Goal: Task Accomplishment & Management: Manage account settings

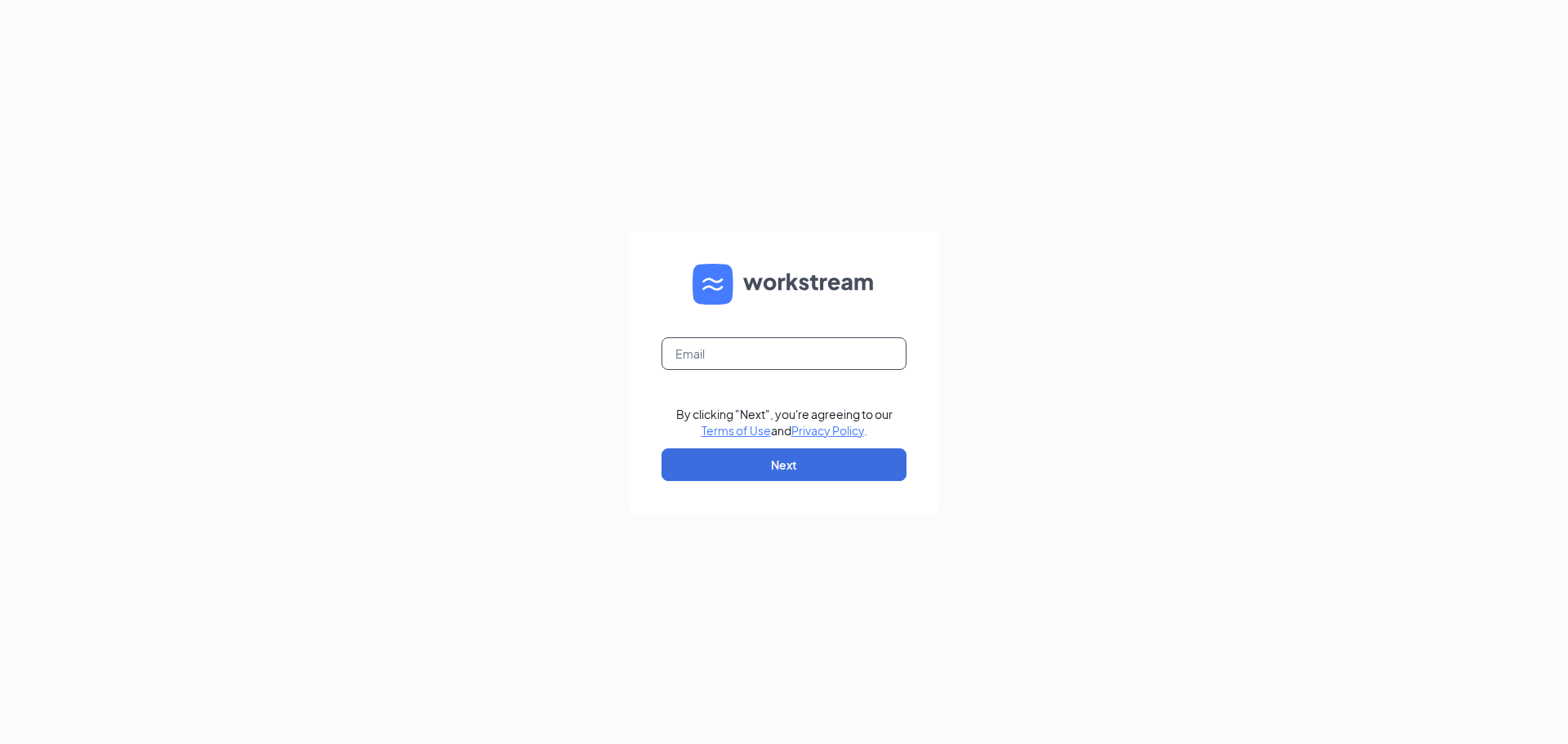
click at [760, 354] on input "text" at bounding box center [784, 354] width 245 height 33
type input "rebeckahdavis@culvers.biz"
click at [780, 470] on button "Next" at bounding box center [784, 464] width 245 height 33
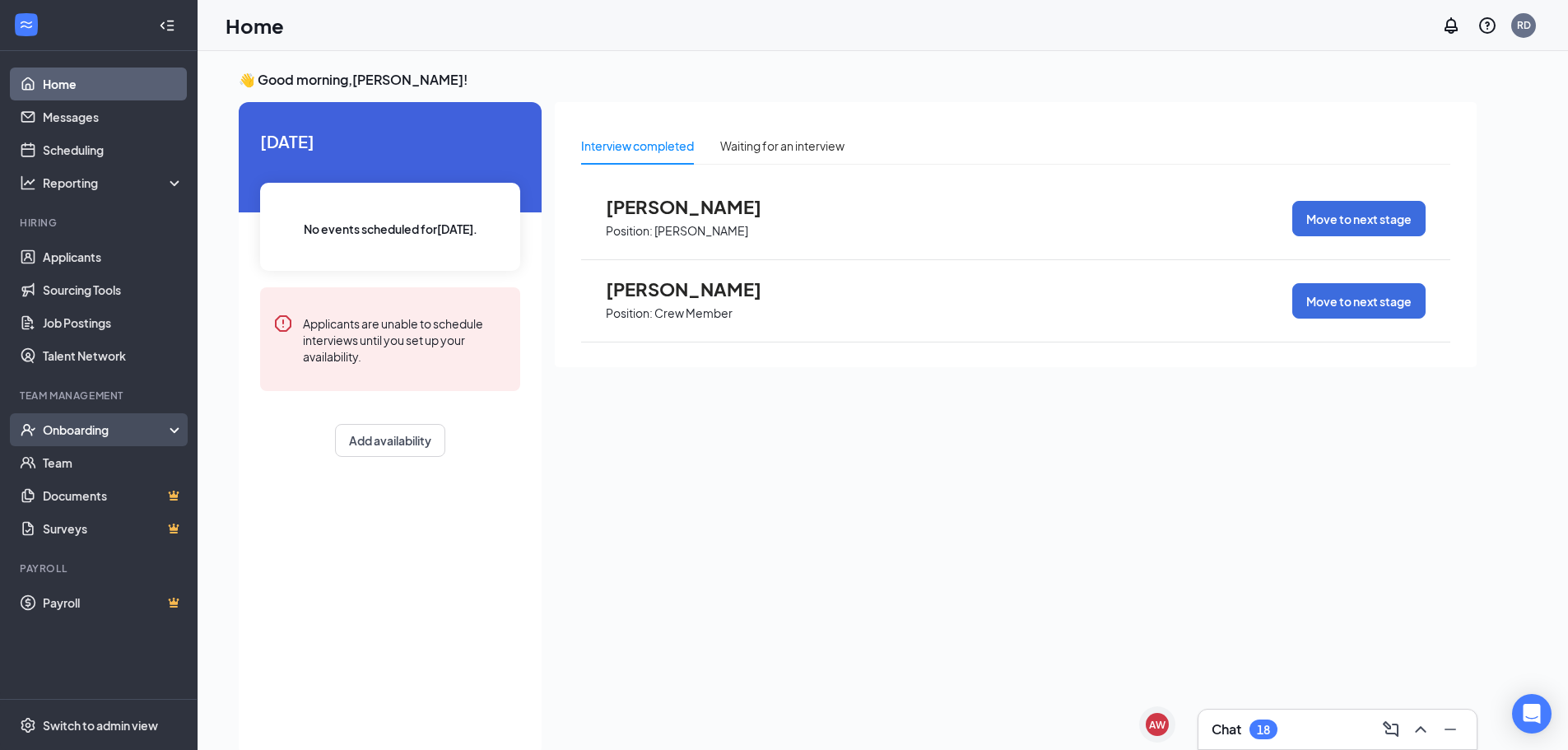
click at [71, 429] on div "Onboarding" at bounding box center [106, 429] width 127 height 16
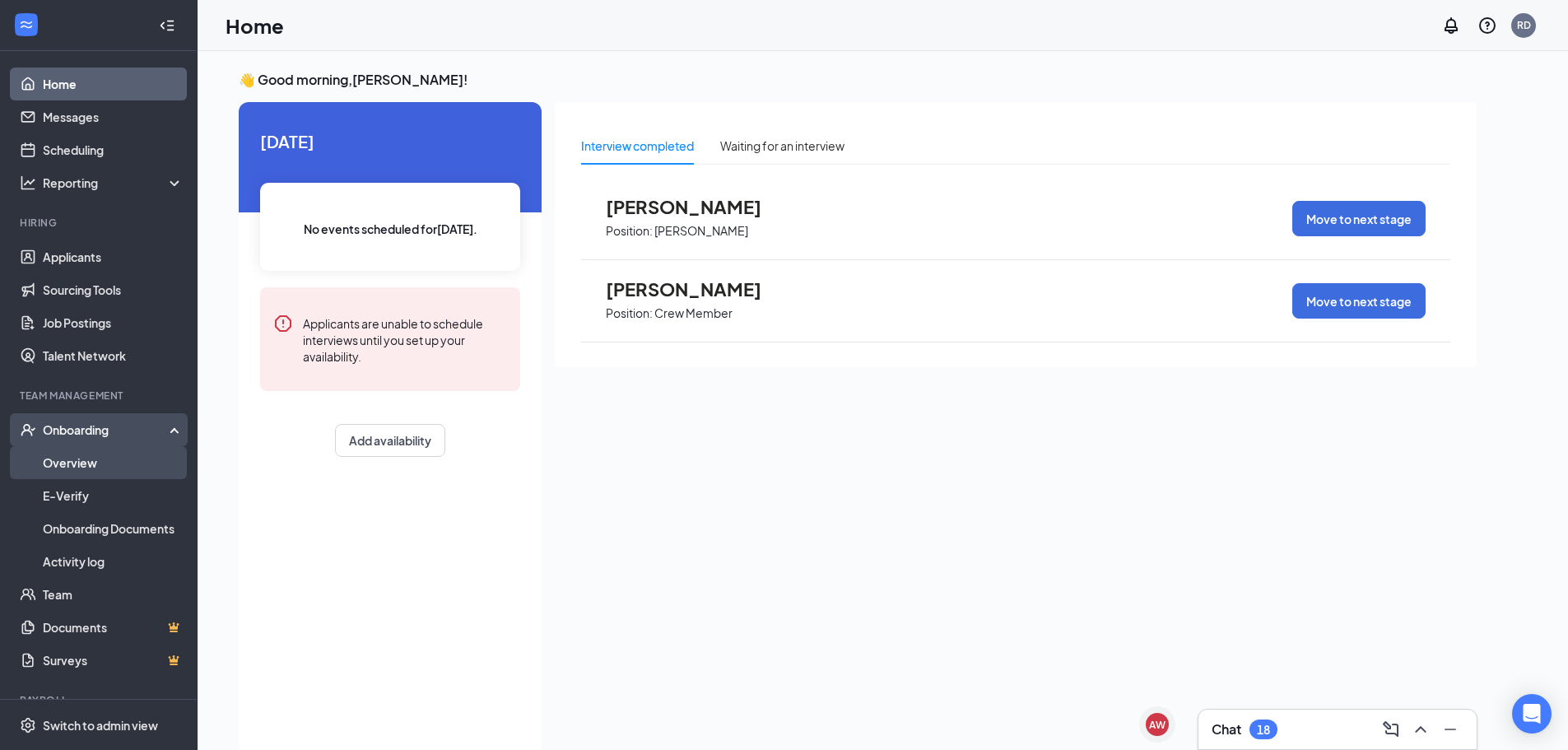
click at [69, 473] on link "Overview" at bounding box center [112, 463] width 140 height 33
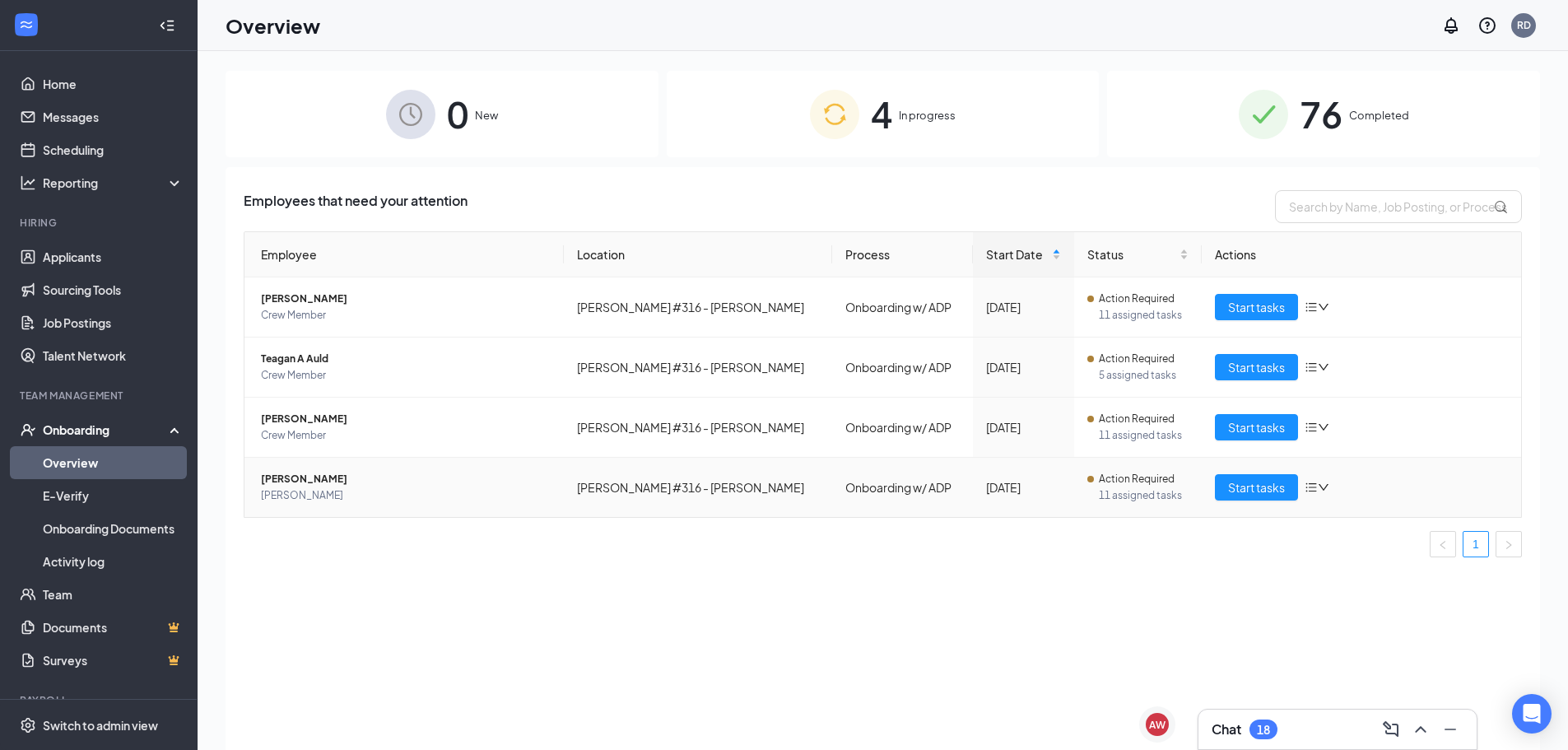
click at [1114, 495] on span "11 assigned tasks" at bounding box center [1143, 495] width 90 height 16
click at [1283, 485] on span "Start tasks" at bounding box center [1256, 487] width 57 height 18
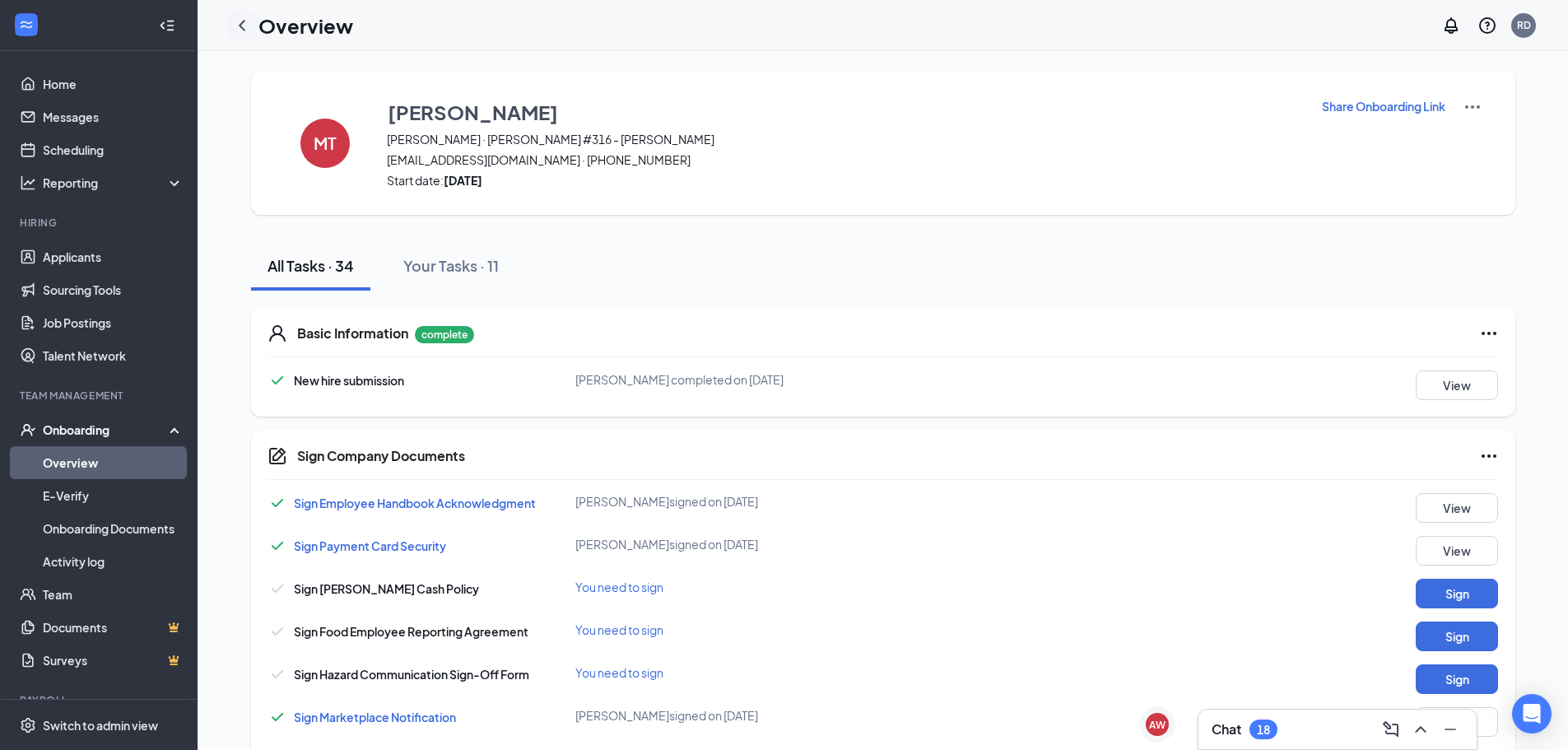
click at [242, 24] on icon "ChevronLeft" at bounding box center [242, 25] width 19 height 19
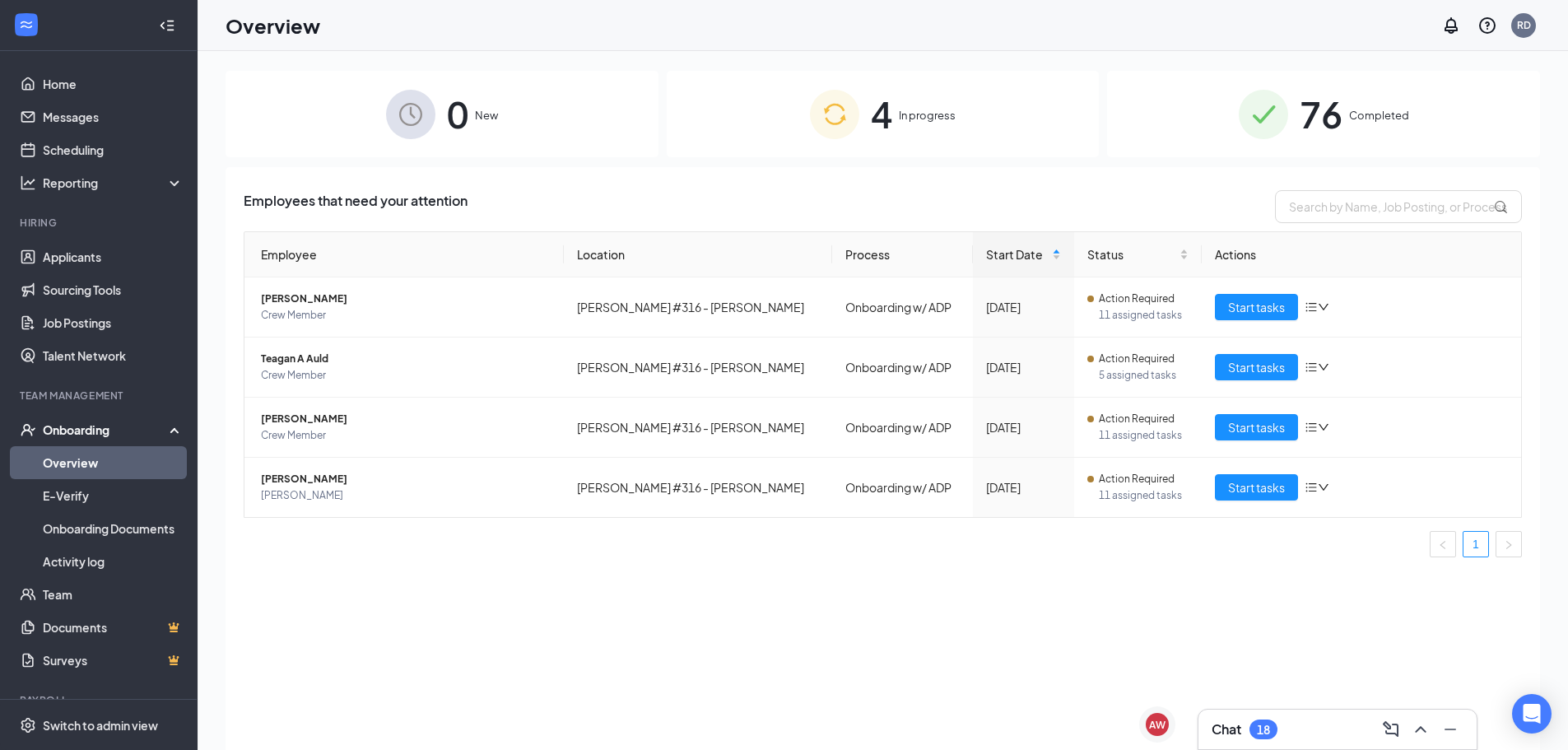
click at [1286, 113] on img at bounding box center [1263, 114] width 49 height 49
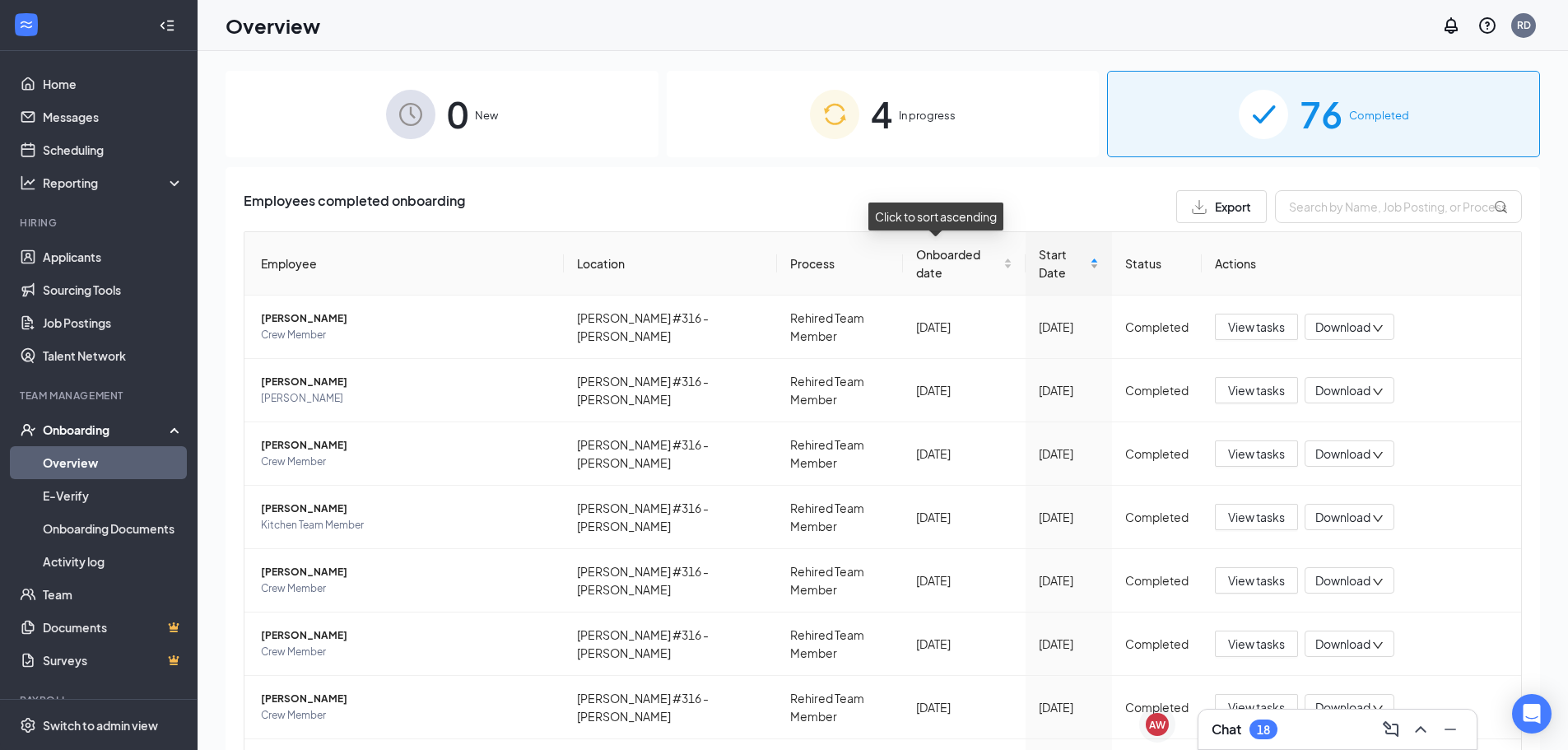
click at [1070, 256] on span "Start Date" at bounding box center [1061, 263] width 47 height 36
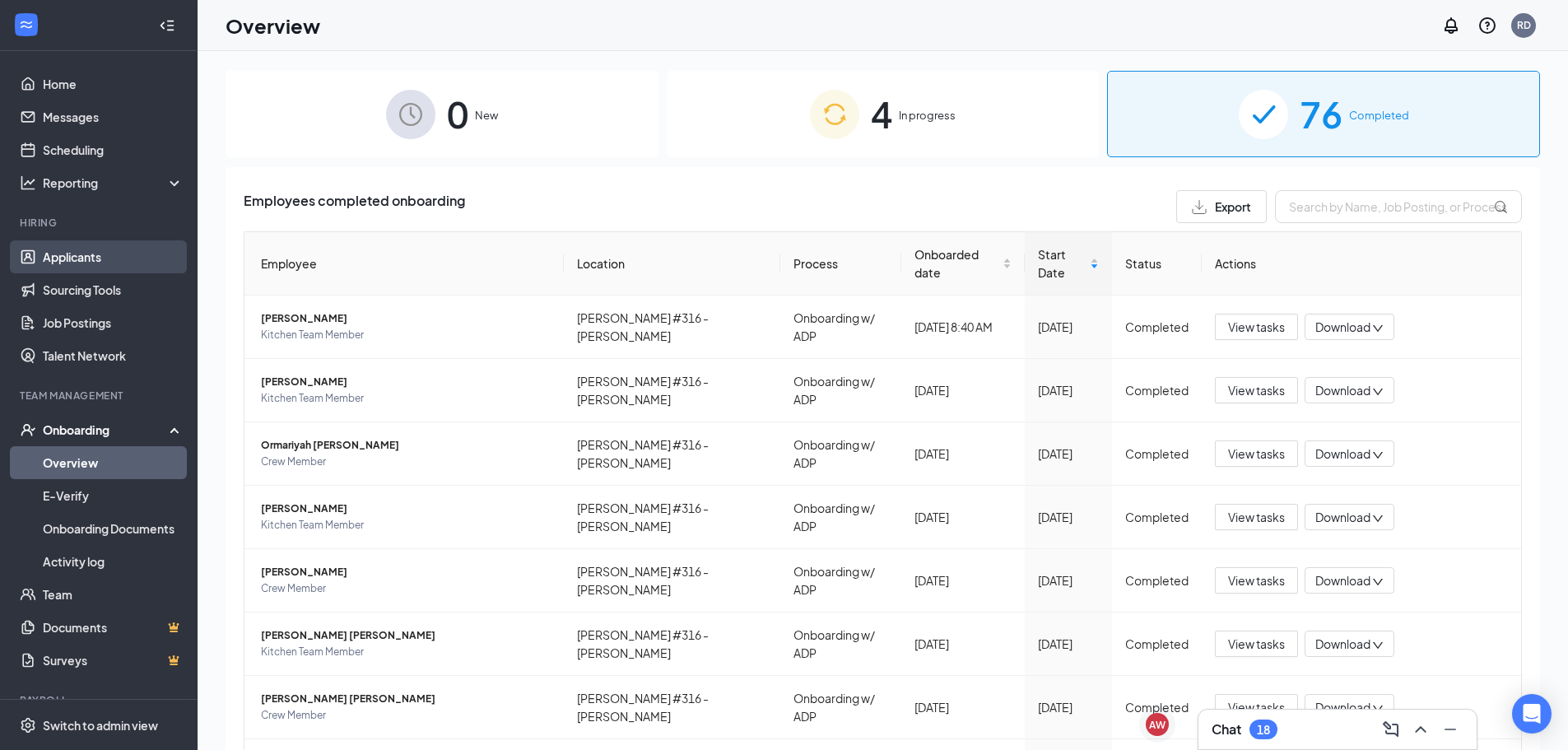
click at [104, 252] on link "Applicants" at bounding box center [112, 257] width 140 height 33
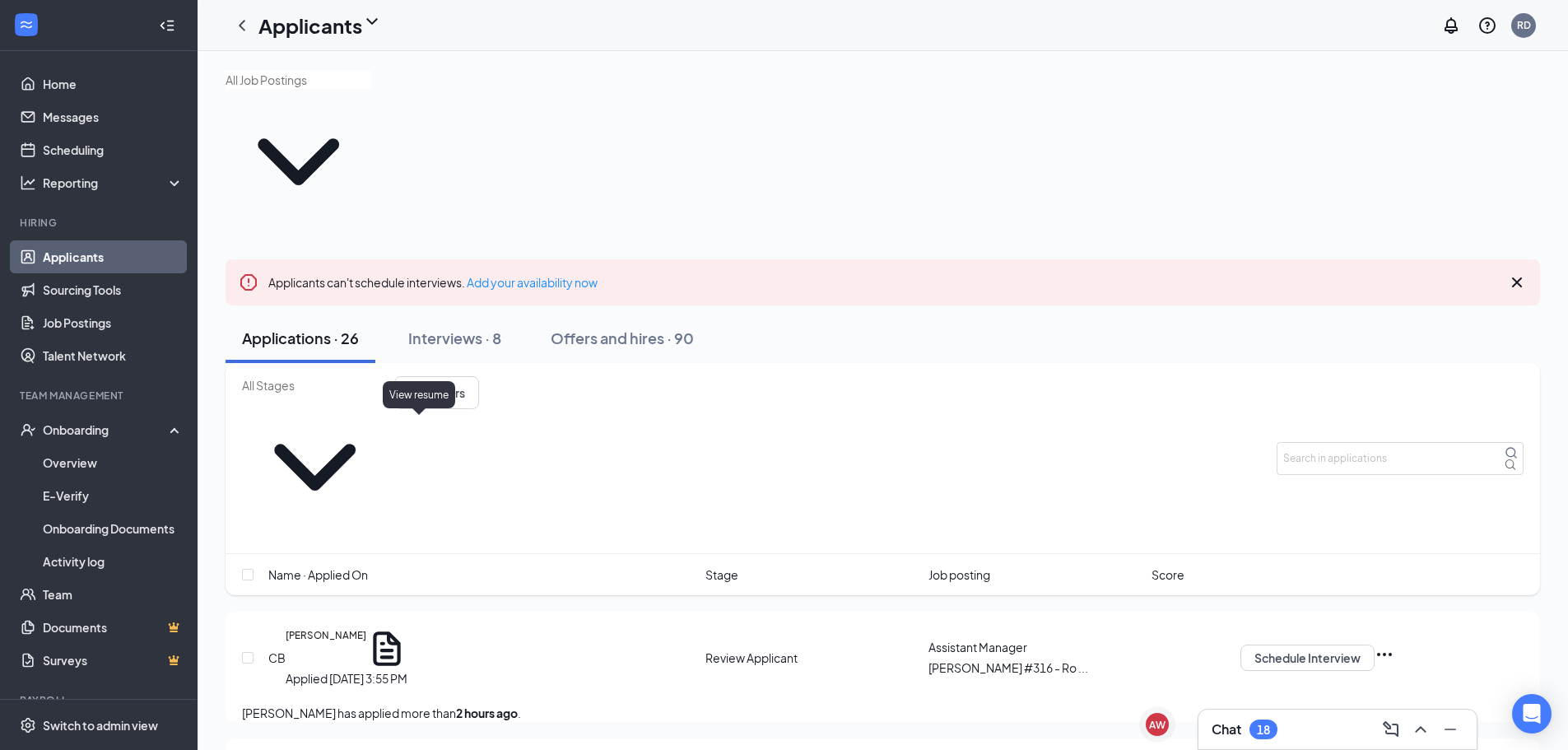
click at [400, 632] on icon "Document" at bounding box center [386, 649] width 27 height 35
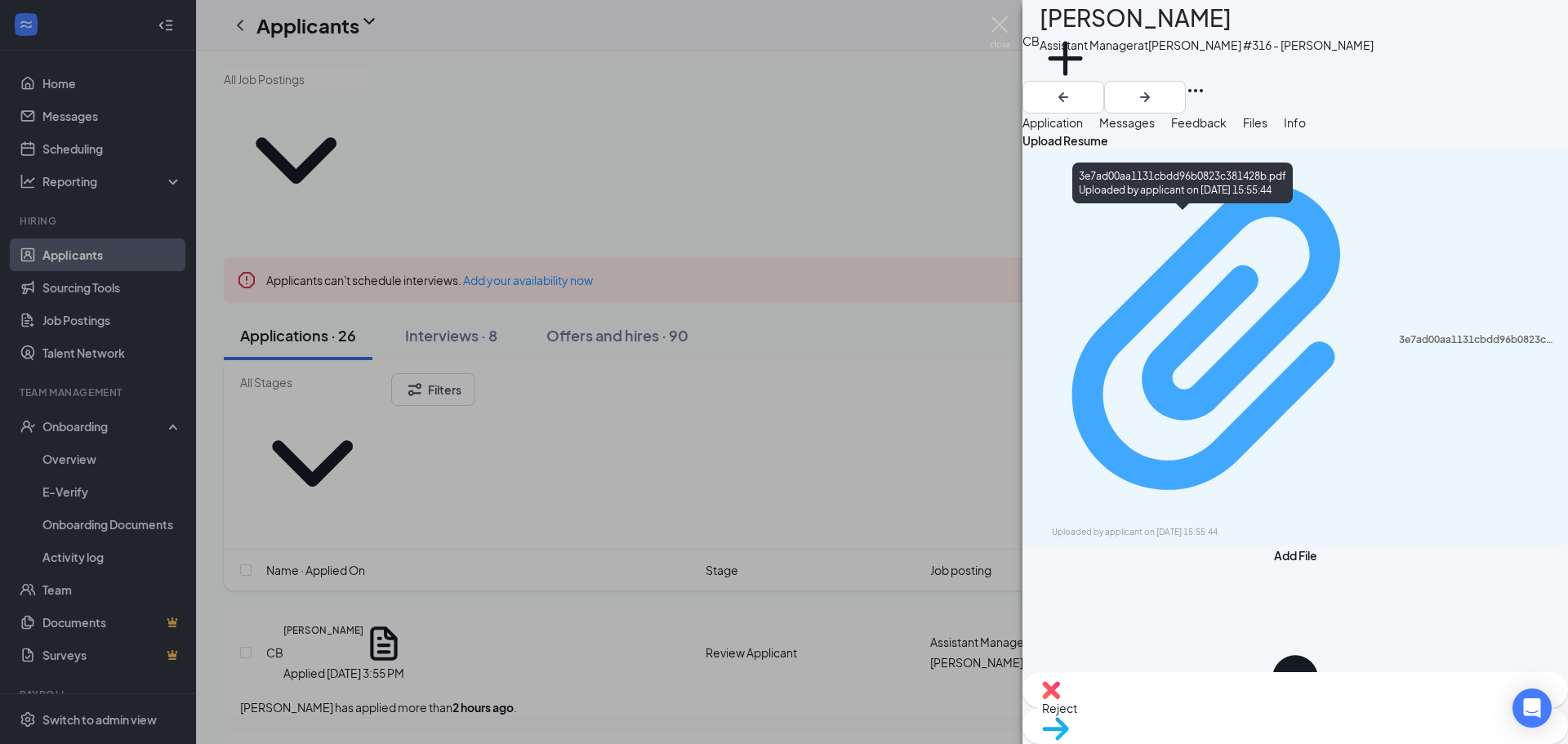
click at [1399, 334] on div "3e7ad00aa1131cbdd96b0823c381428b.pdf" at bounding box center [1479, 340] width 160 height 13
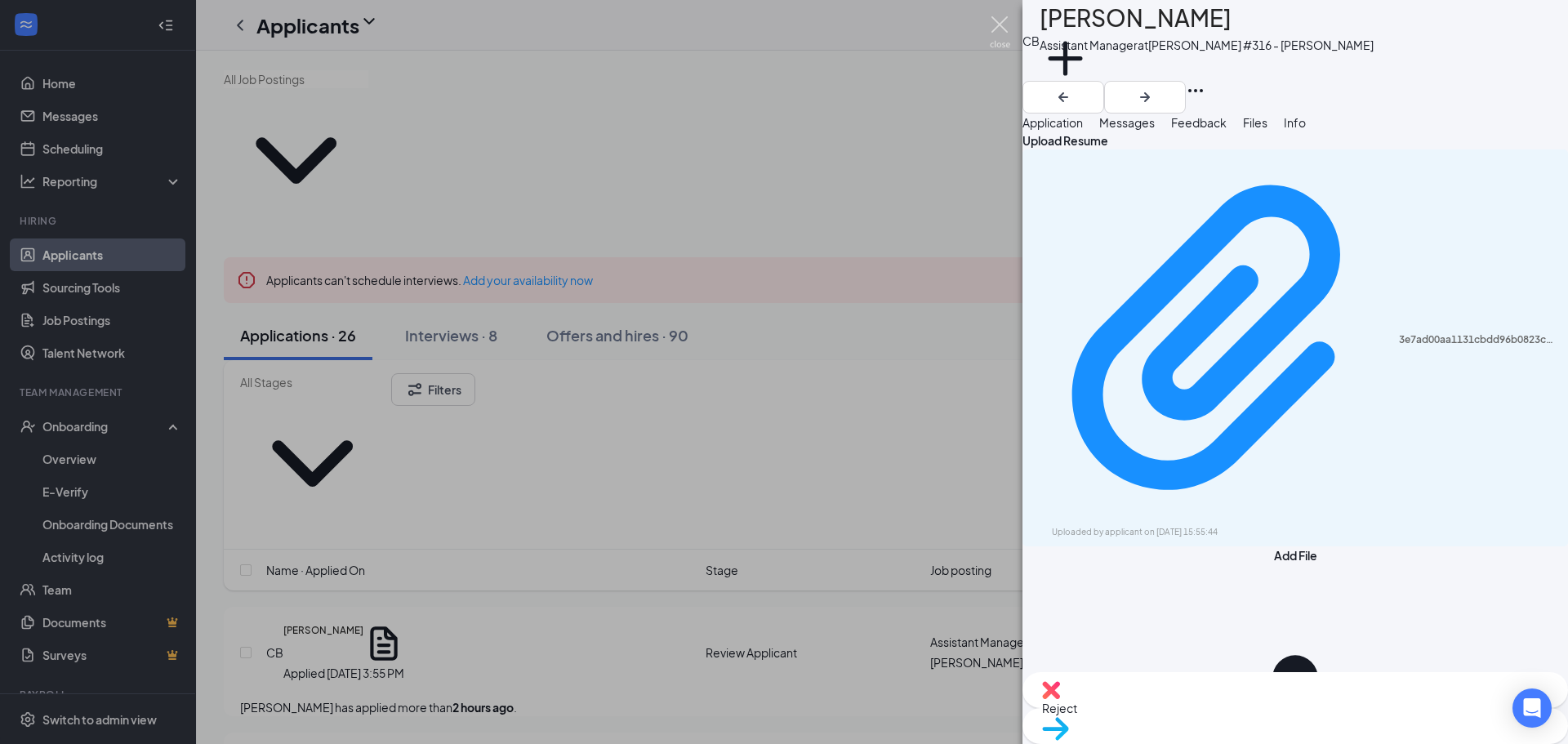
click at [998, 28] on img at bounding box center [1000, 32] width 20 height 32
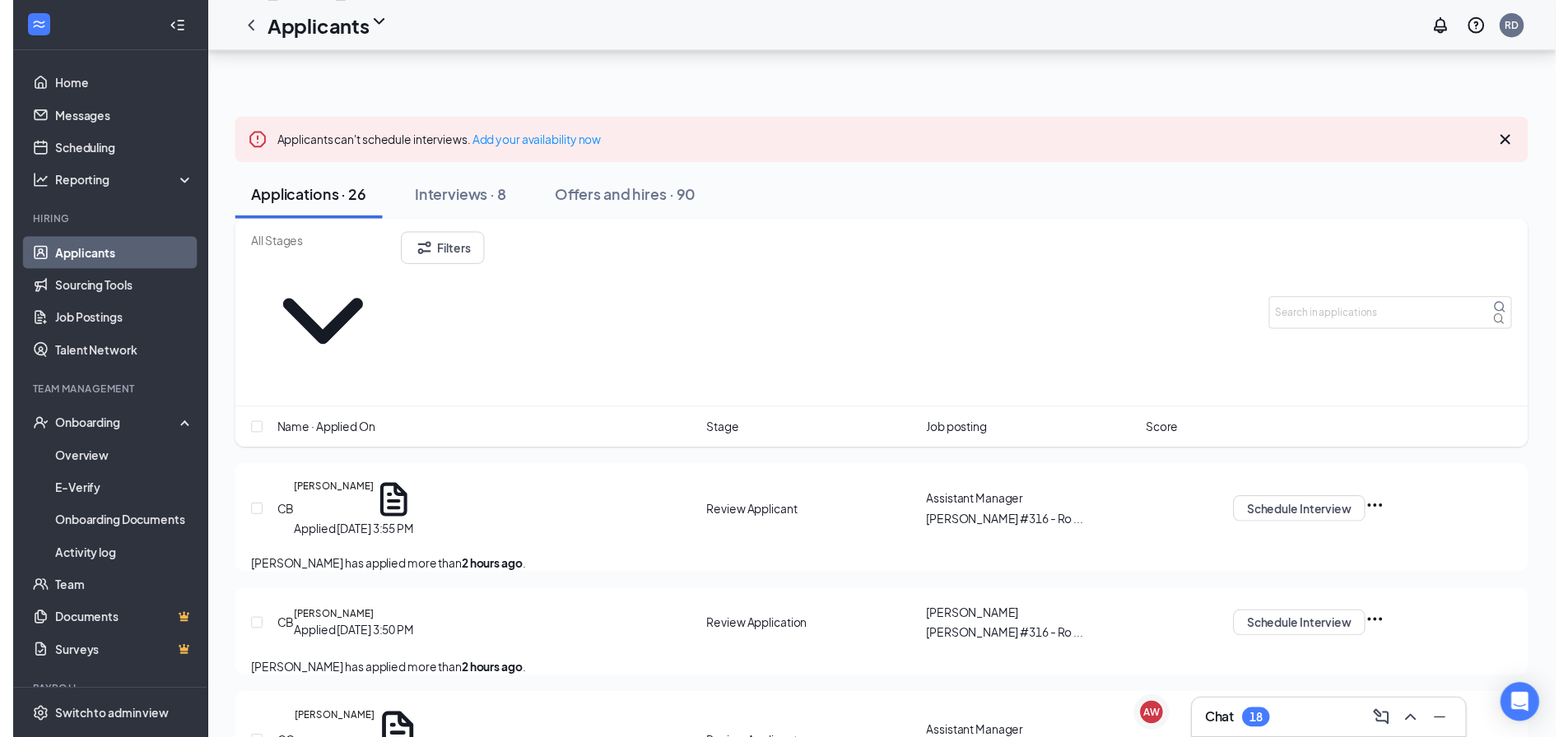
scroll to position [247, 0]
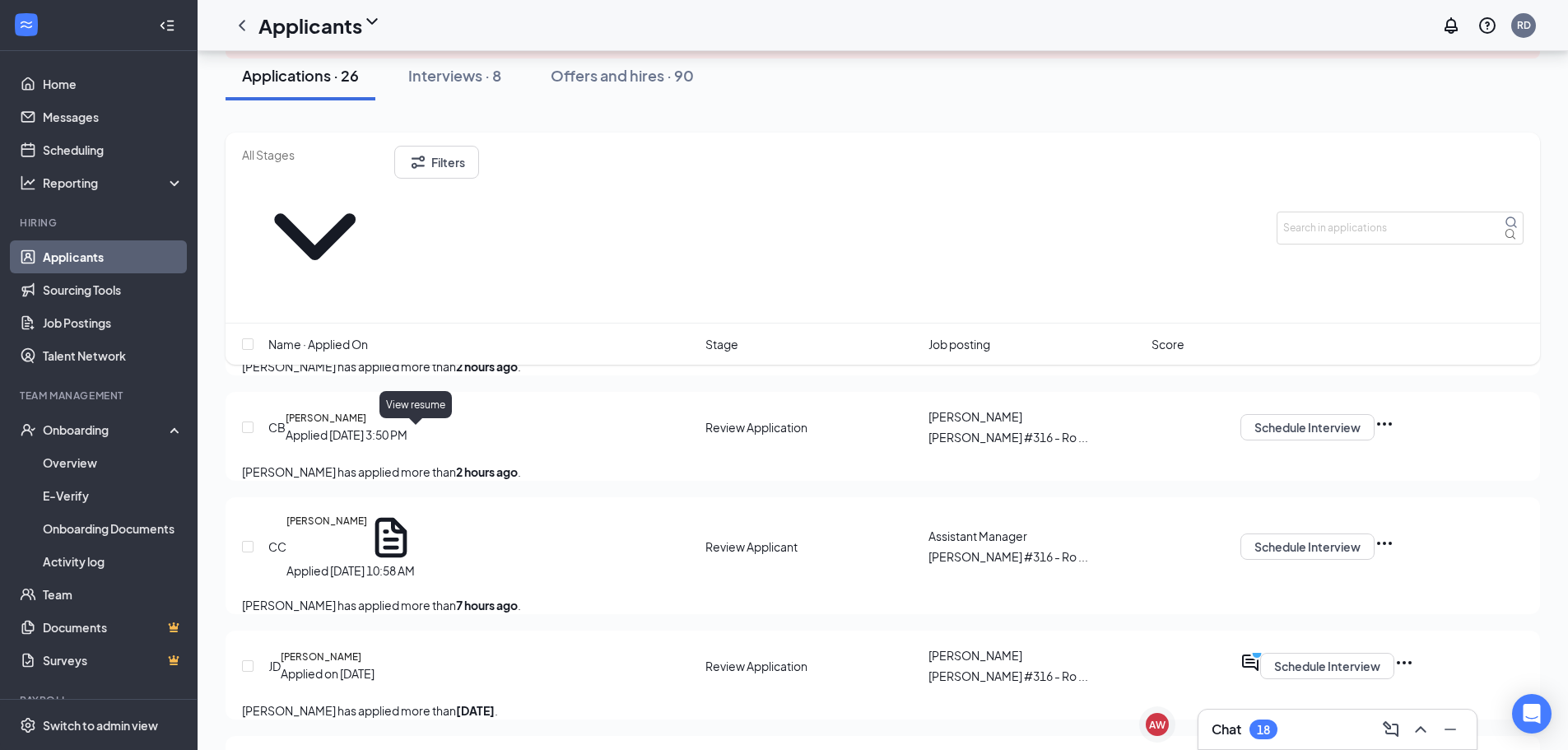
click at [415, 514] on icon "Document" at bounding box center [390, 537] width 47 height 47
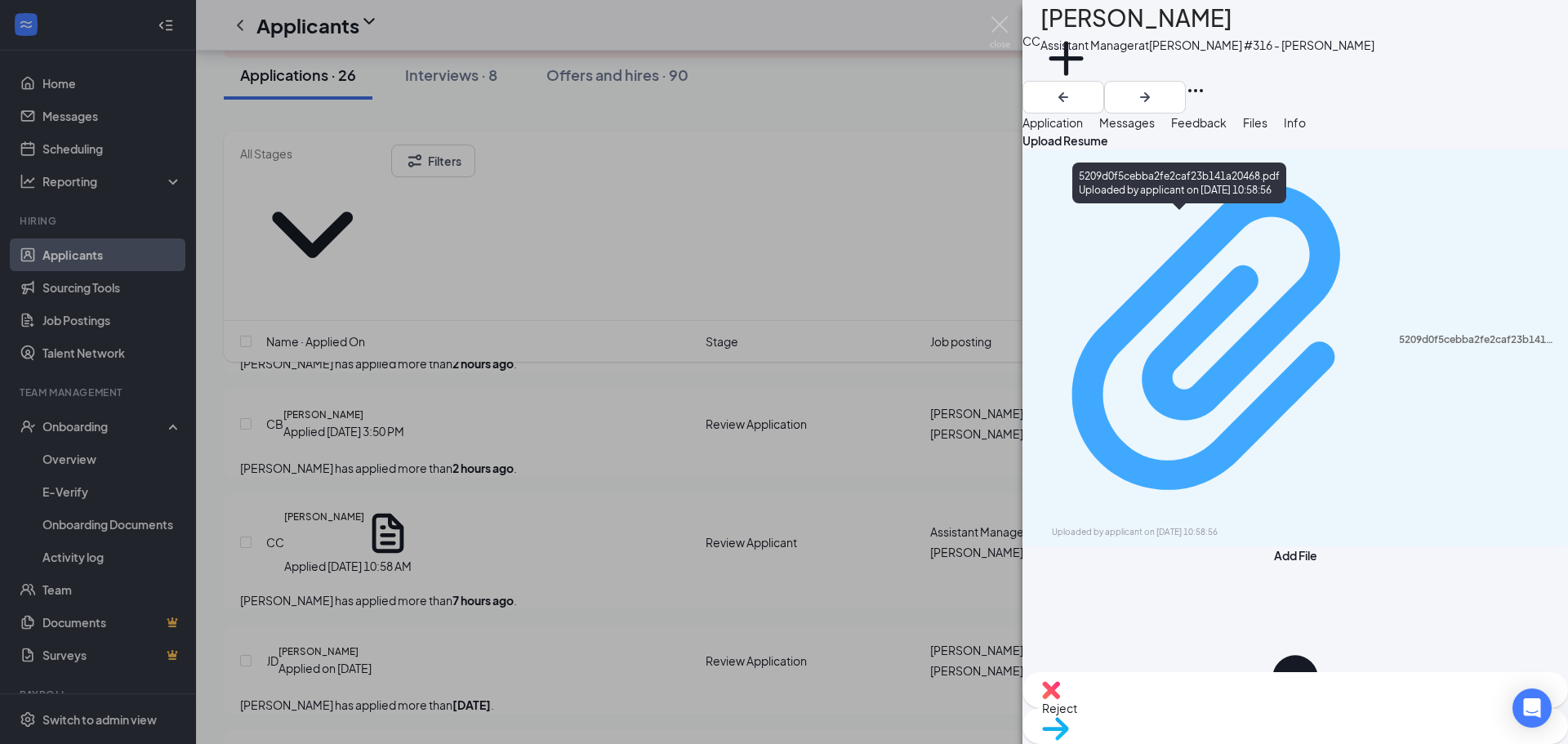
click at [1166, 227] on div "5209d0f5cebba2fe2caf23b141a20468.pdf Uploaded by applicant on [DATE] 10:58:56" at bounding box center [1295, 348] width 526 height 383
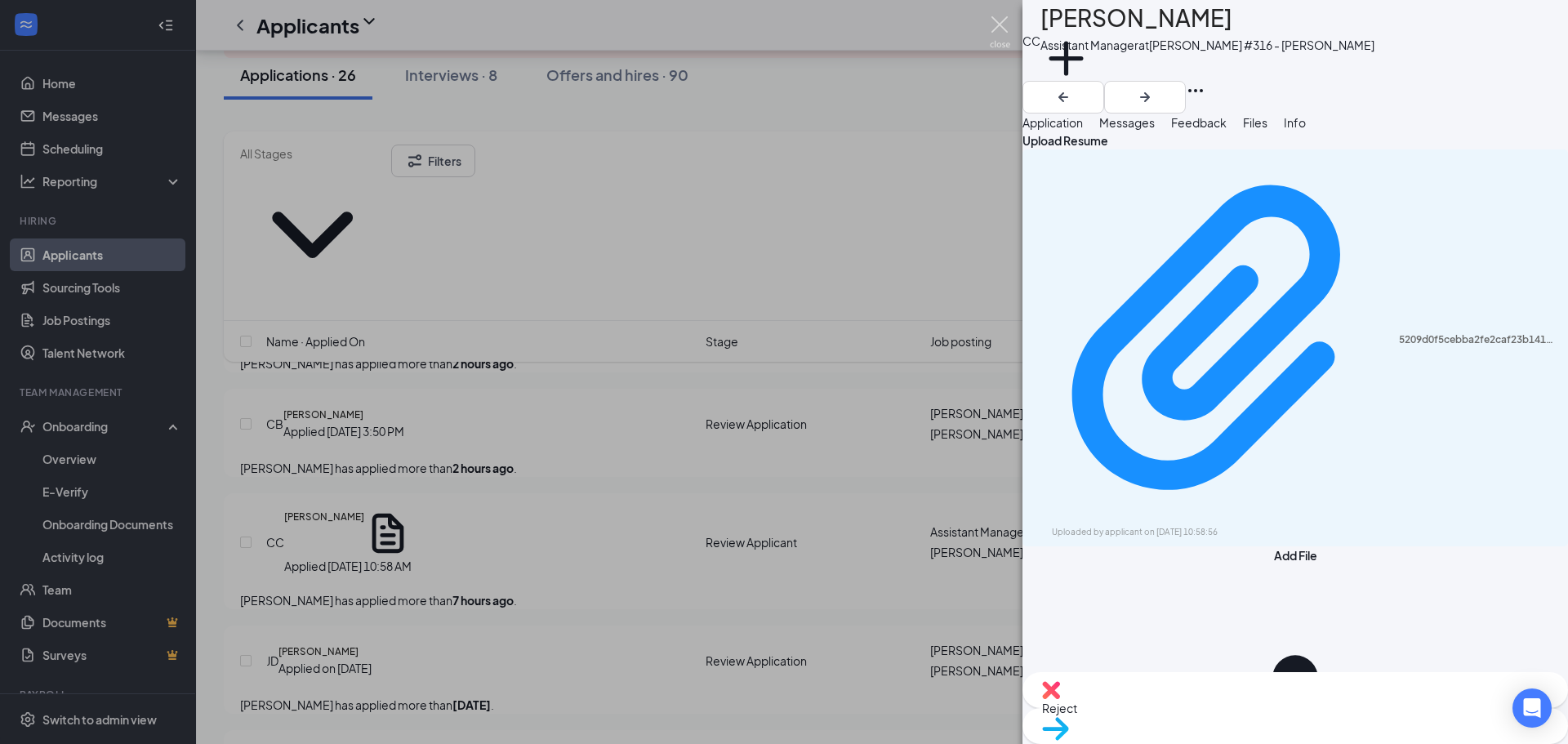
click at [996, 24] on img at bounding box center [1000, 32] width 20 height 32
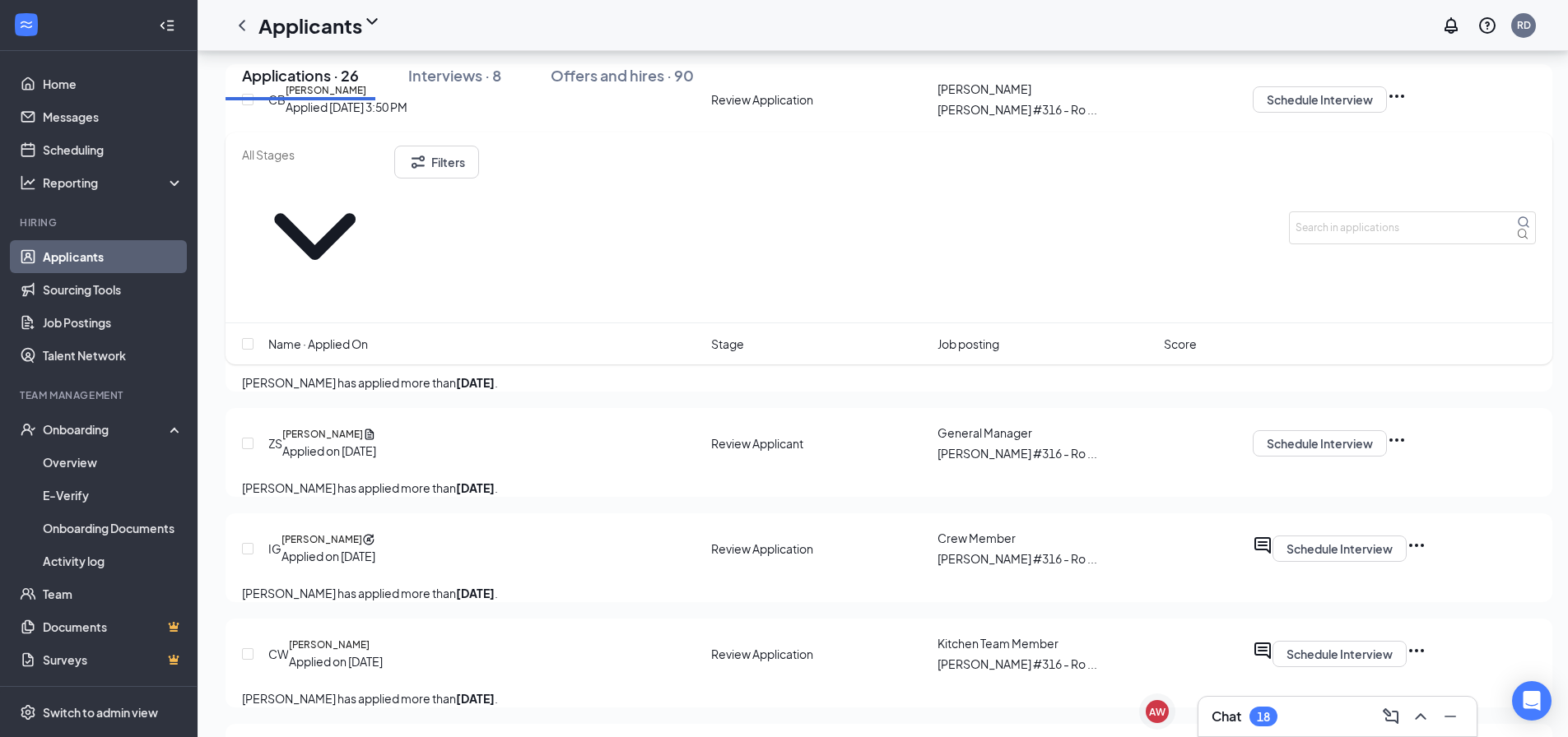
scroll to position [576, 0]
click at [375, 427] on icon "Document" at bounding box center [369, 432] width 9 height 11
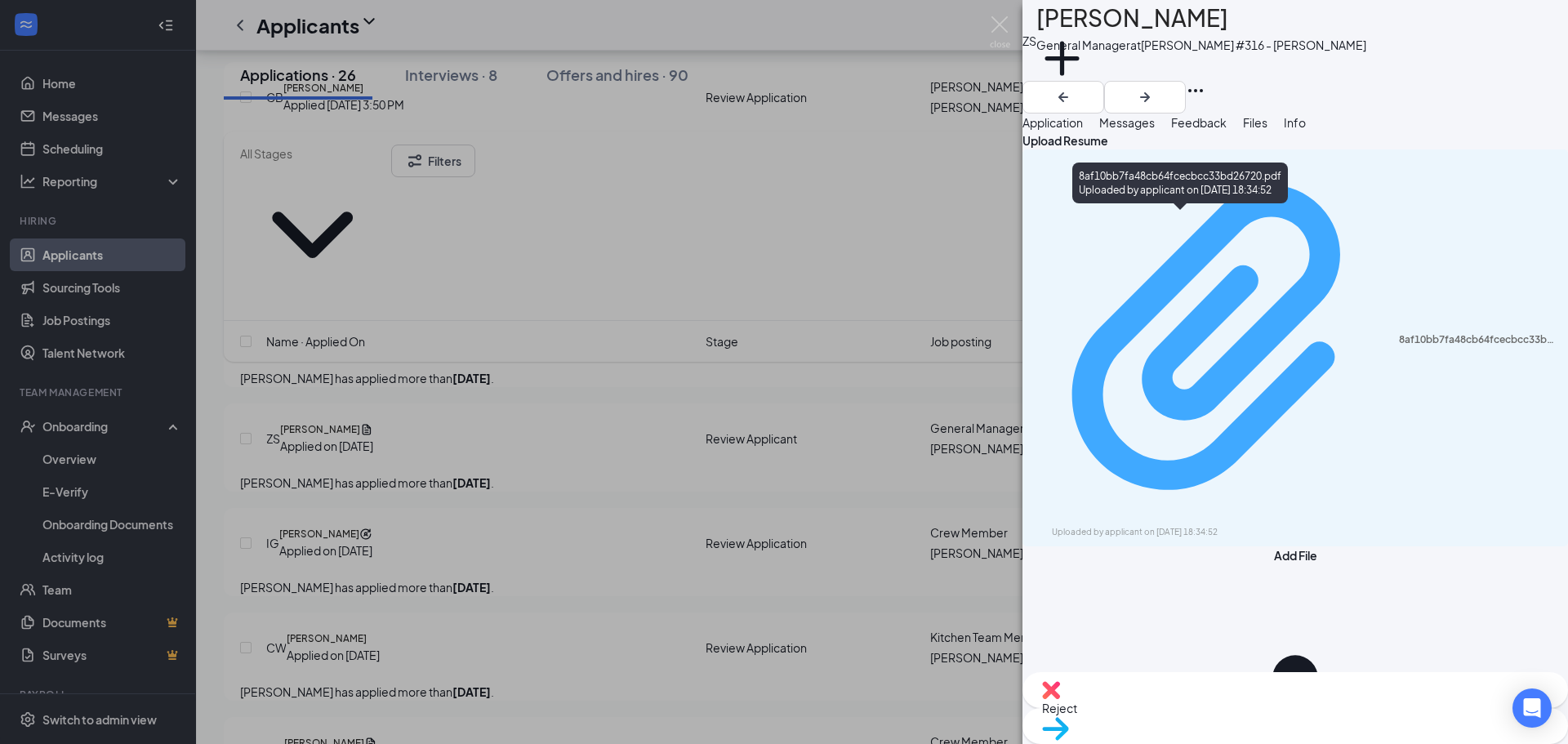
click at [1399, 334] on div "8af10bb7fa48cb64fcecbcc33bd26720.pdf" at bounding box center [1479, 340] width 160 height 13
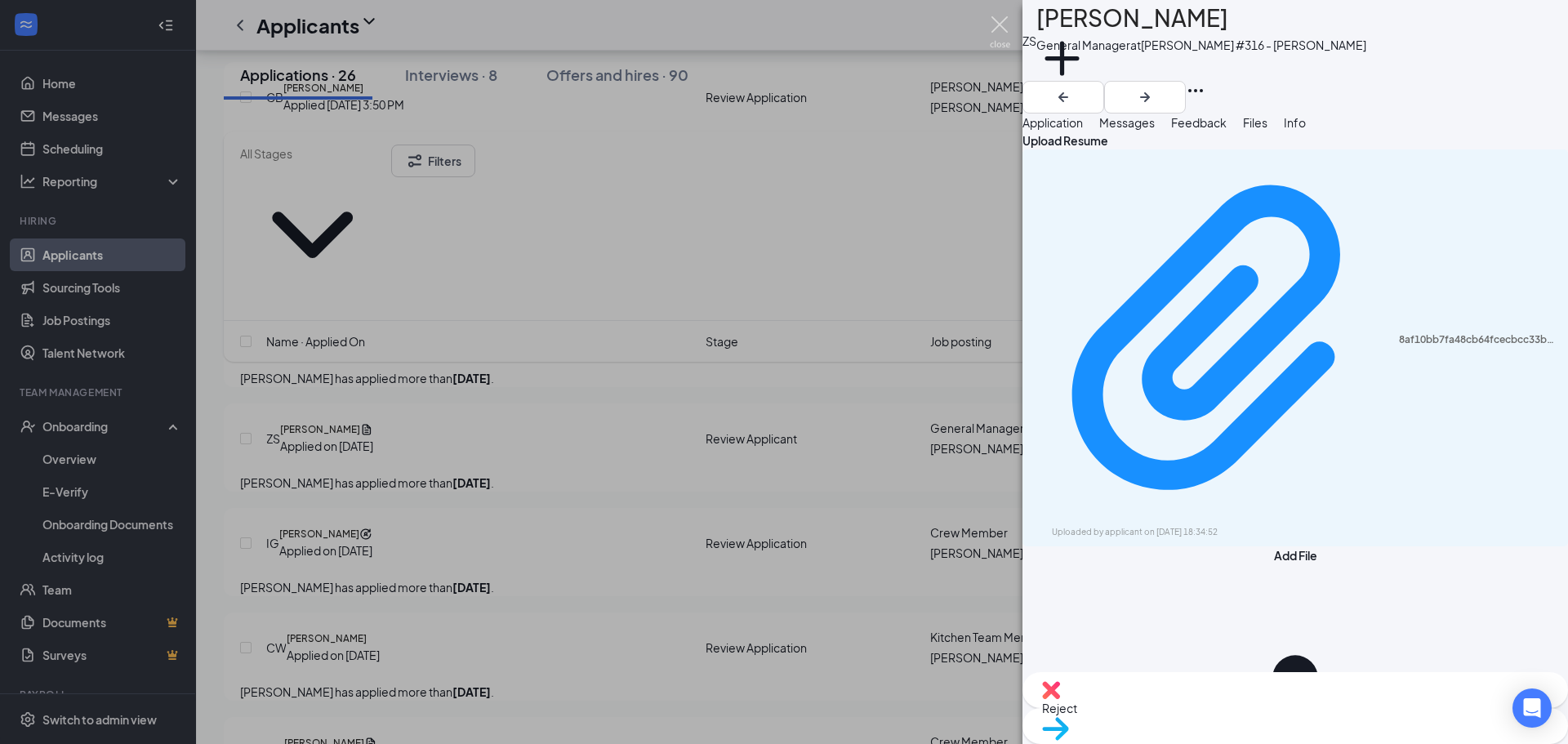
click at [990, 22] on img at bounding box center [1000, 32] width 20 height 32
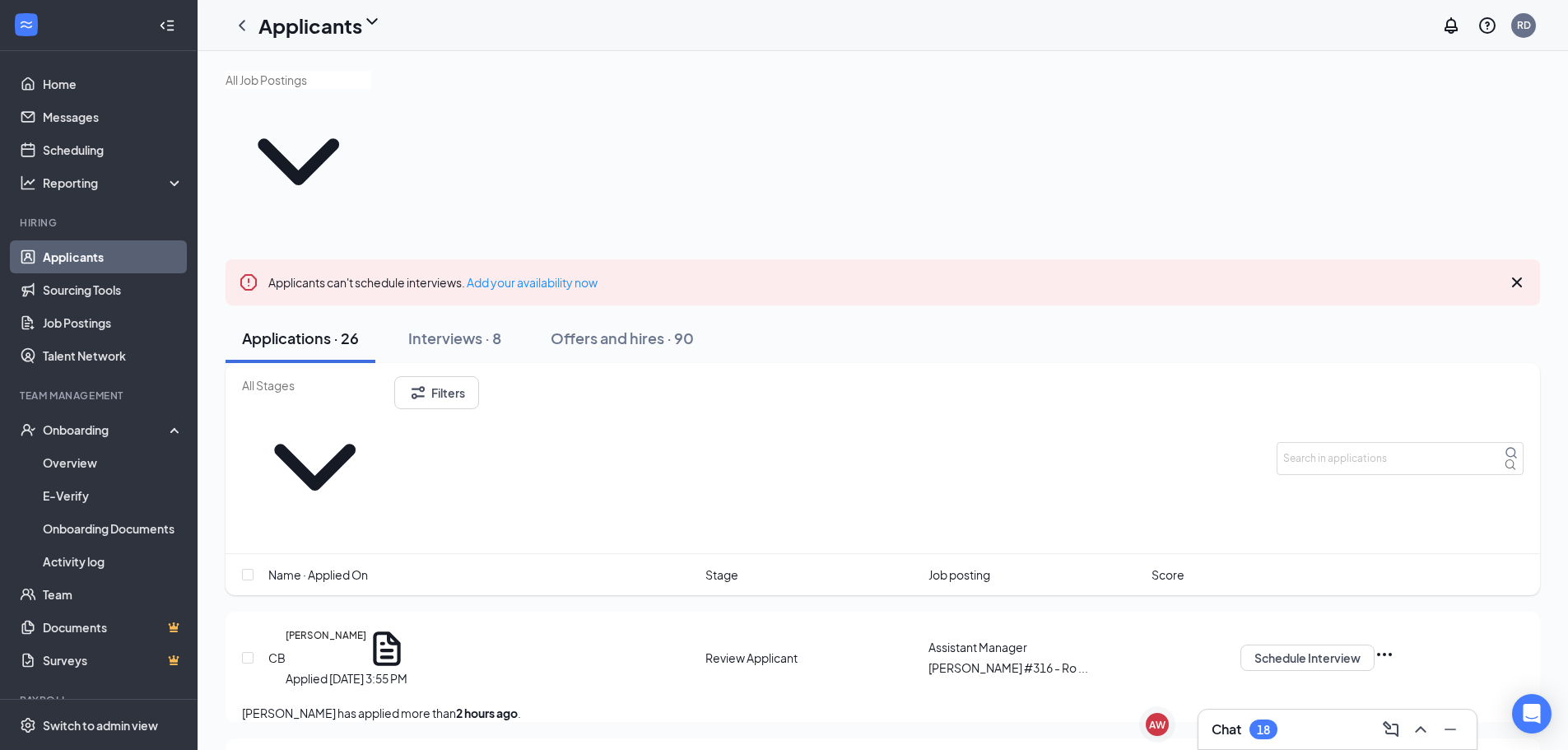
click at [442, 260] on div "Applicants can't schedule interviews. Add your availability now" at bounding box center [882, 283] width 1314 height 47
click at [382, 28] on icon "ChevronDown" at bounding box center [372, 21] width 19 height 19
click at [517, 21] on div "Applicants RD" at bounding box center [882, 25] width 1370 height 51
